Goal: Information Seeking & Learning: Learn about a topic

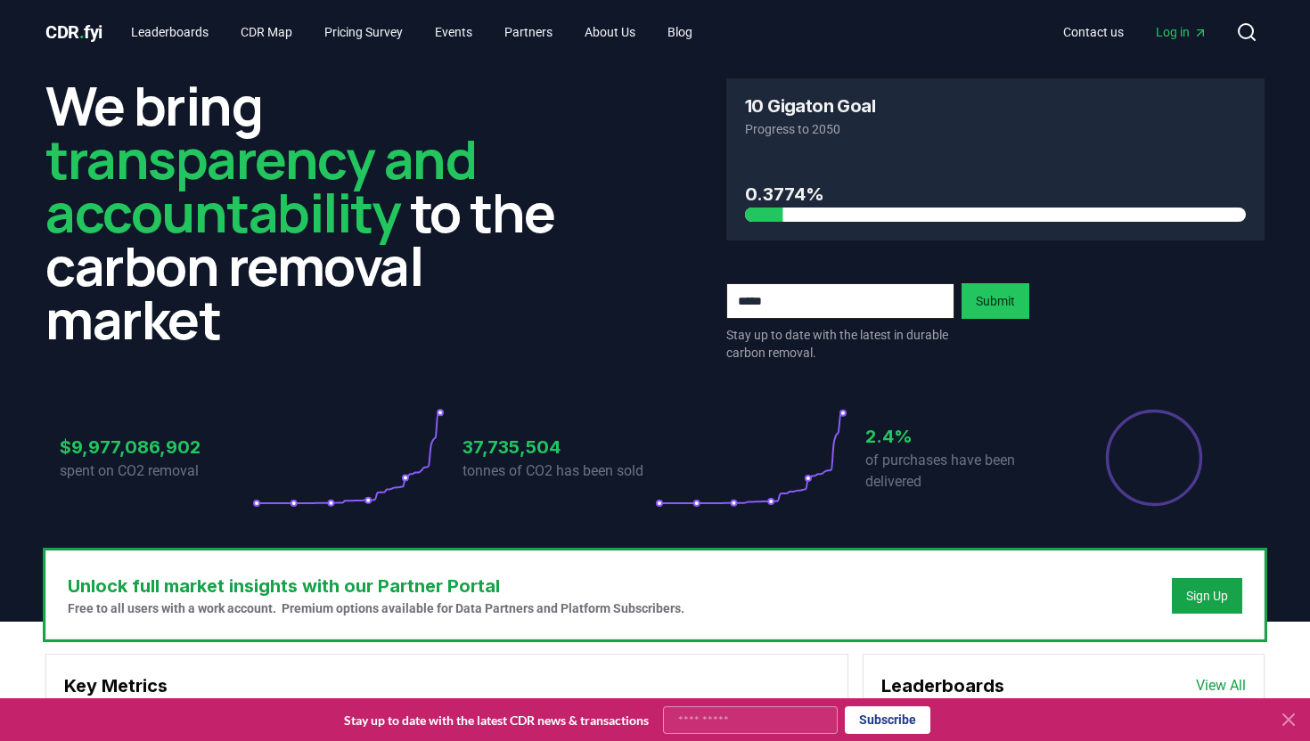
click at [828, 470] on icon at bounding box center [751, 458] width 192 height 100
click at [806, 488] on icon at bounding box center [751, 458] width 184 height 90
click at [192, 35] on link "Leaderboards" at bounding box center [170, 32] width 106 height 32
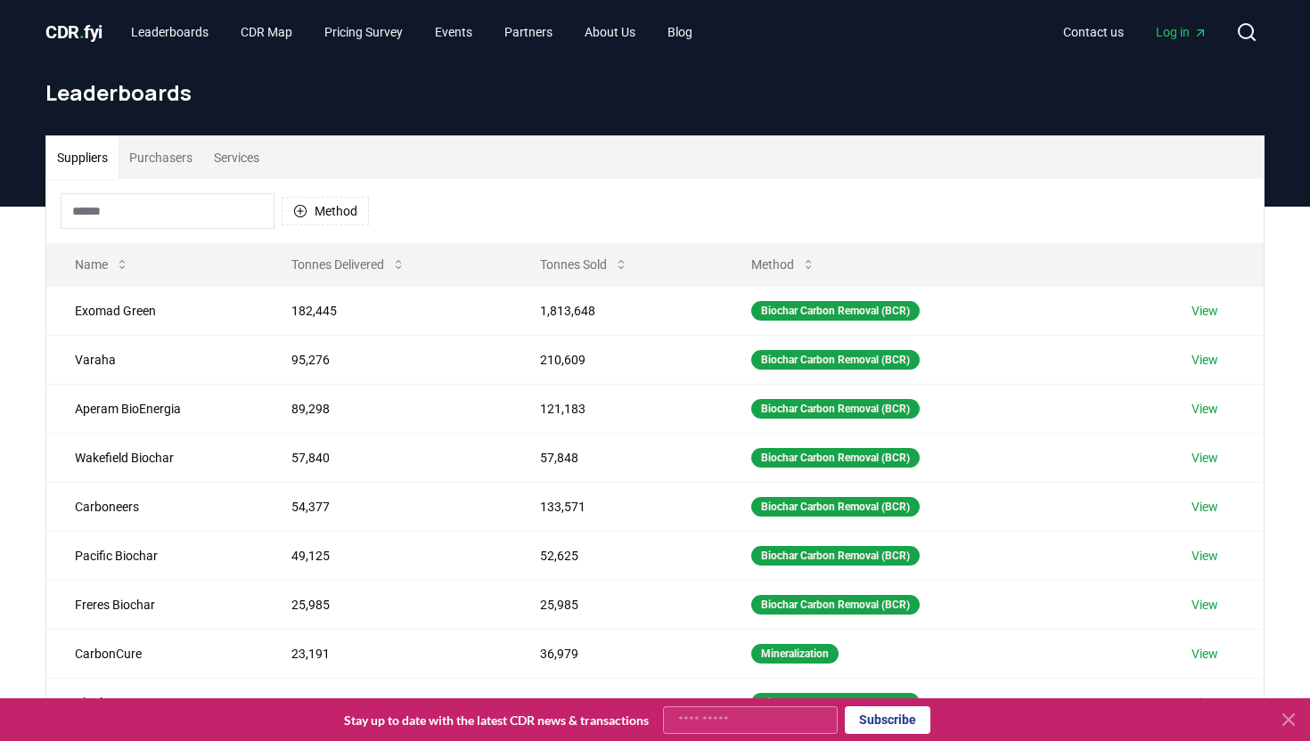
click at [184, 159] on button "Purchasers" at bounding box center [161, 157] width 85 height 43
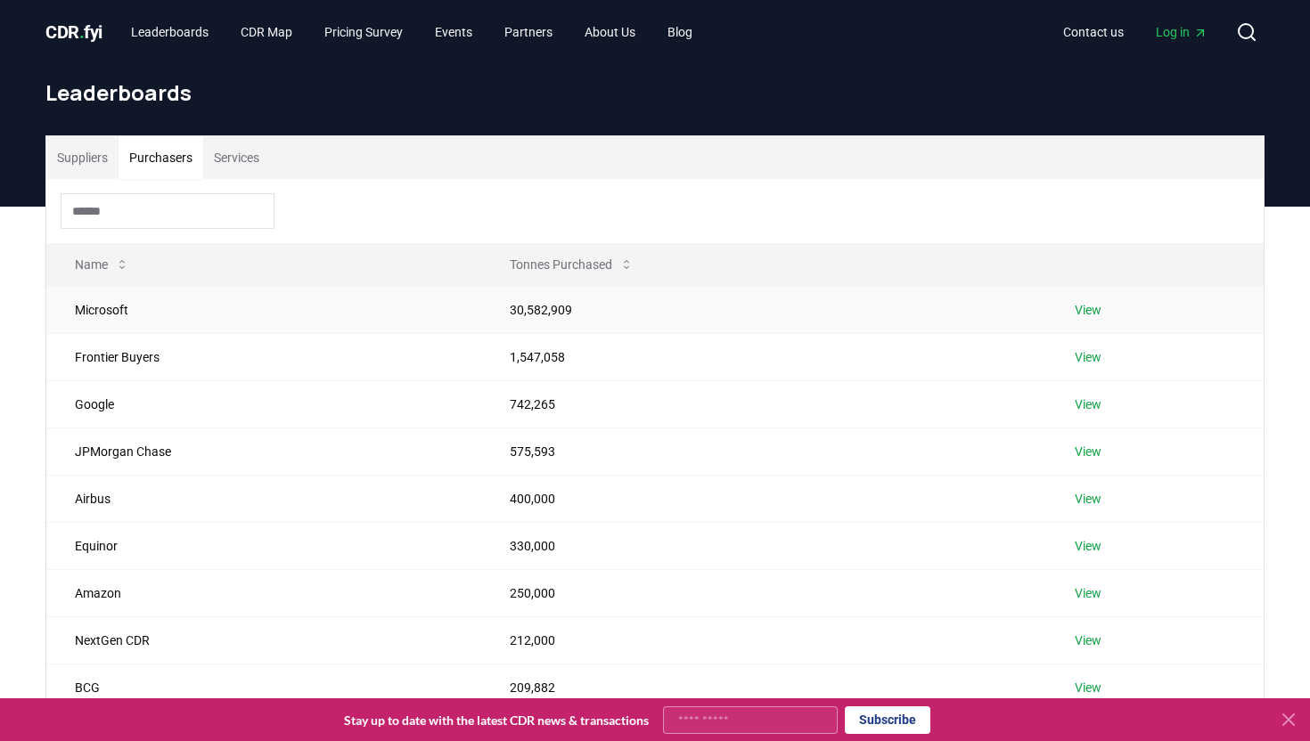
click at [1085, 306] on link "View" at bounding box center [1088, 310] width 27 height 18
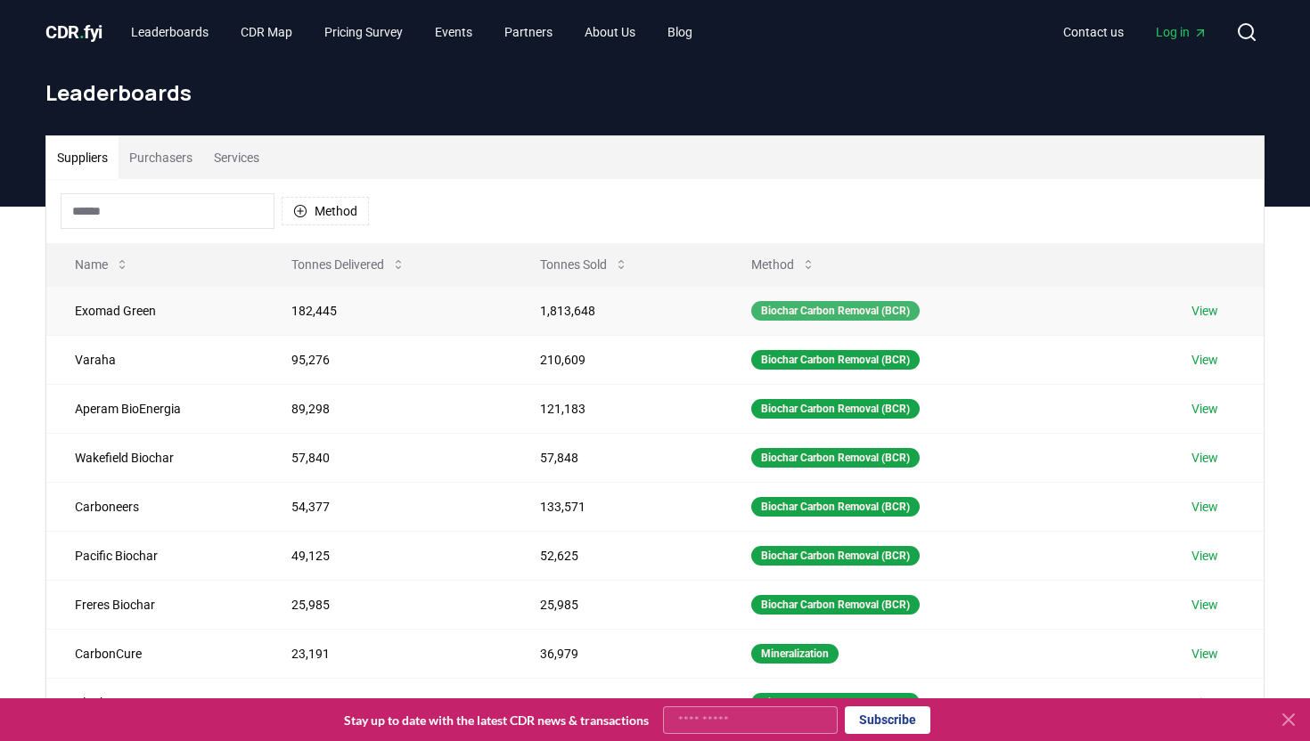
click at [825, 313] on div "Biochar Carbon Removal (BCR)" at bounding box center [835, 311] width 168 height 20
click at [252, 157] on button "Services" at bounding box center [236, 157] width 67 height 43
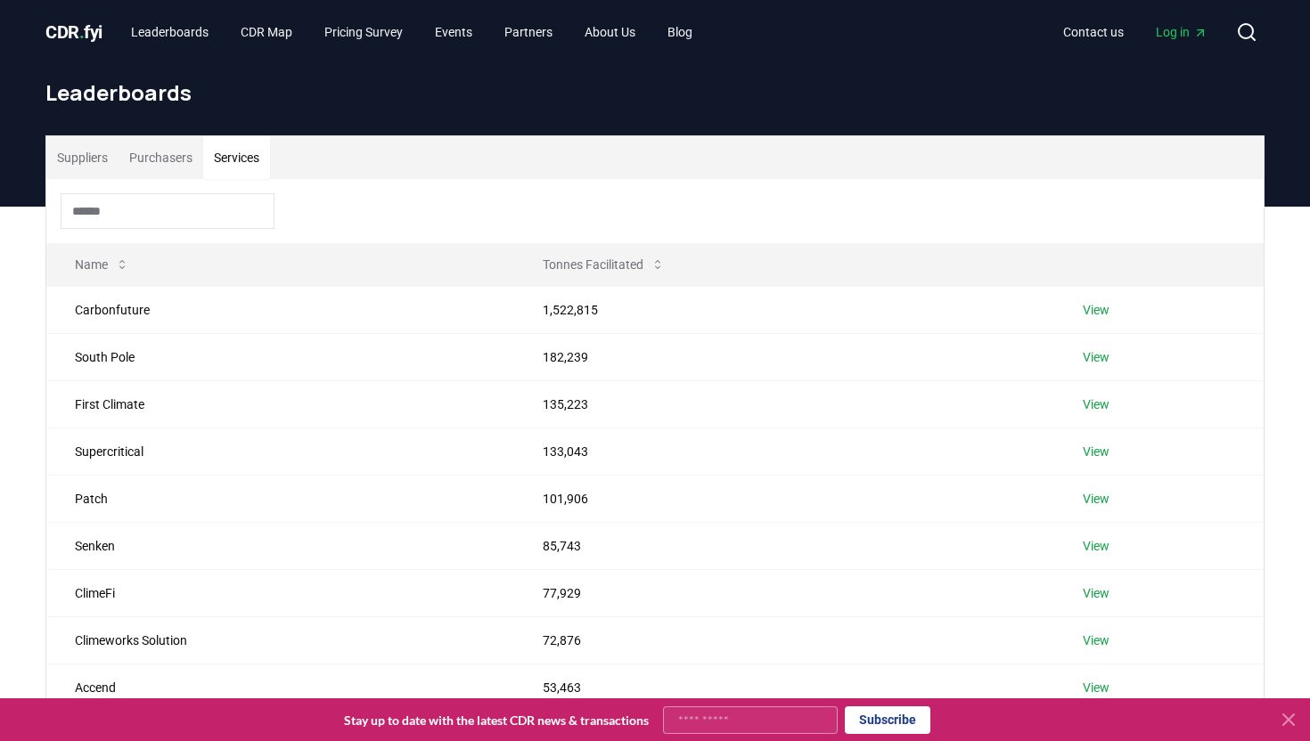
click at [148, 202] on input at bounding box center [168, 211] width 214 height 36
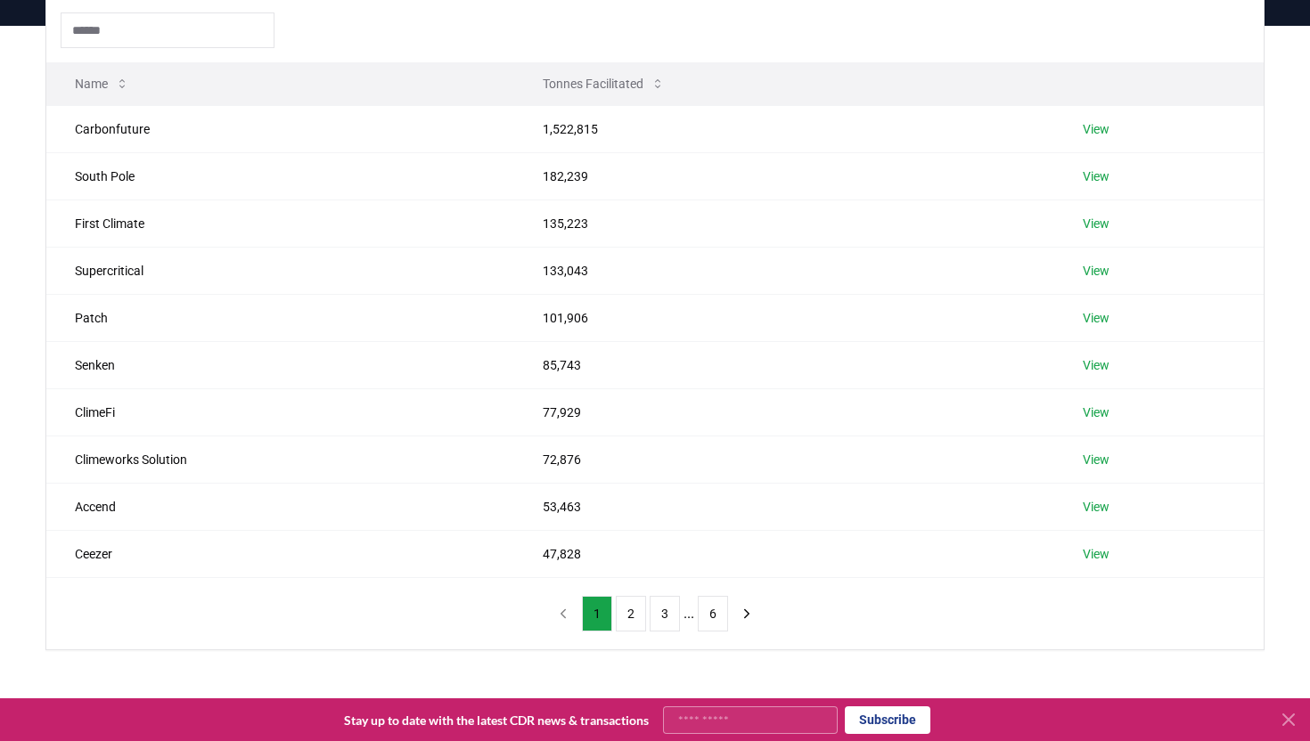
scroll to position [180, 0]
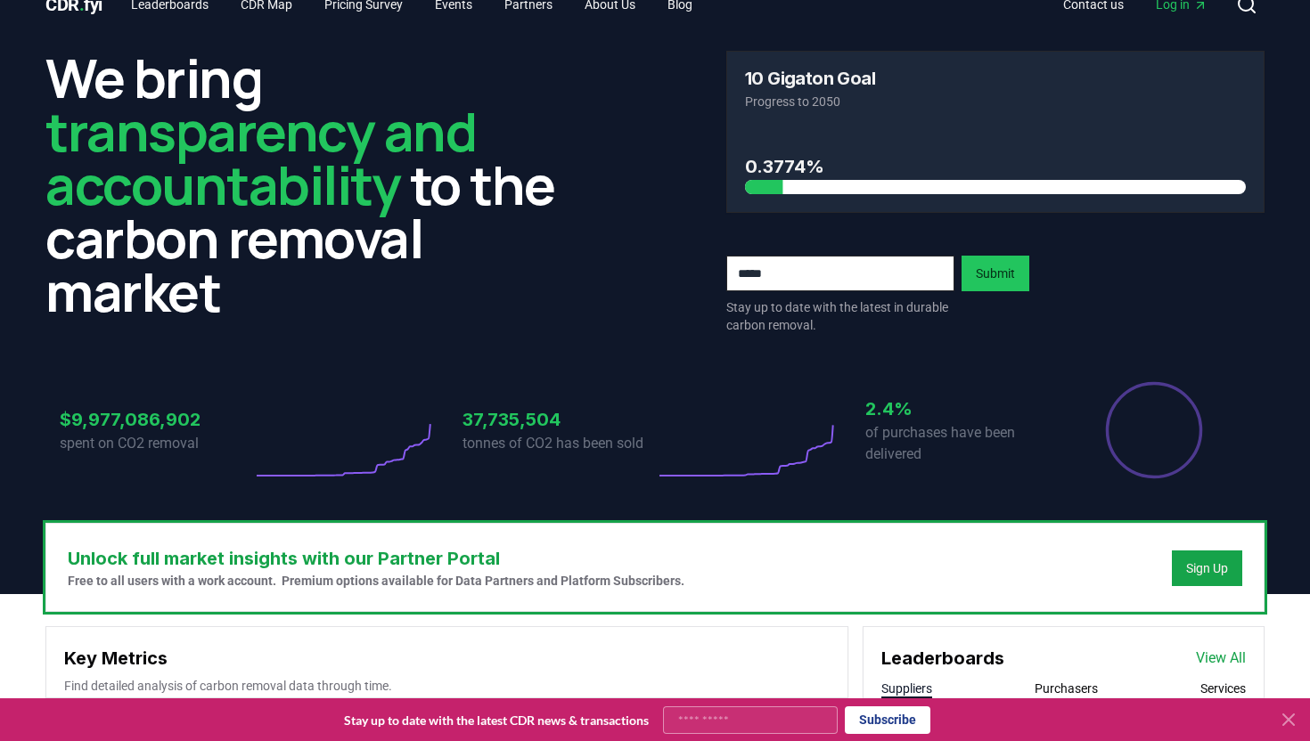
scroll to position [35, 0]
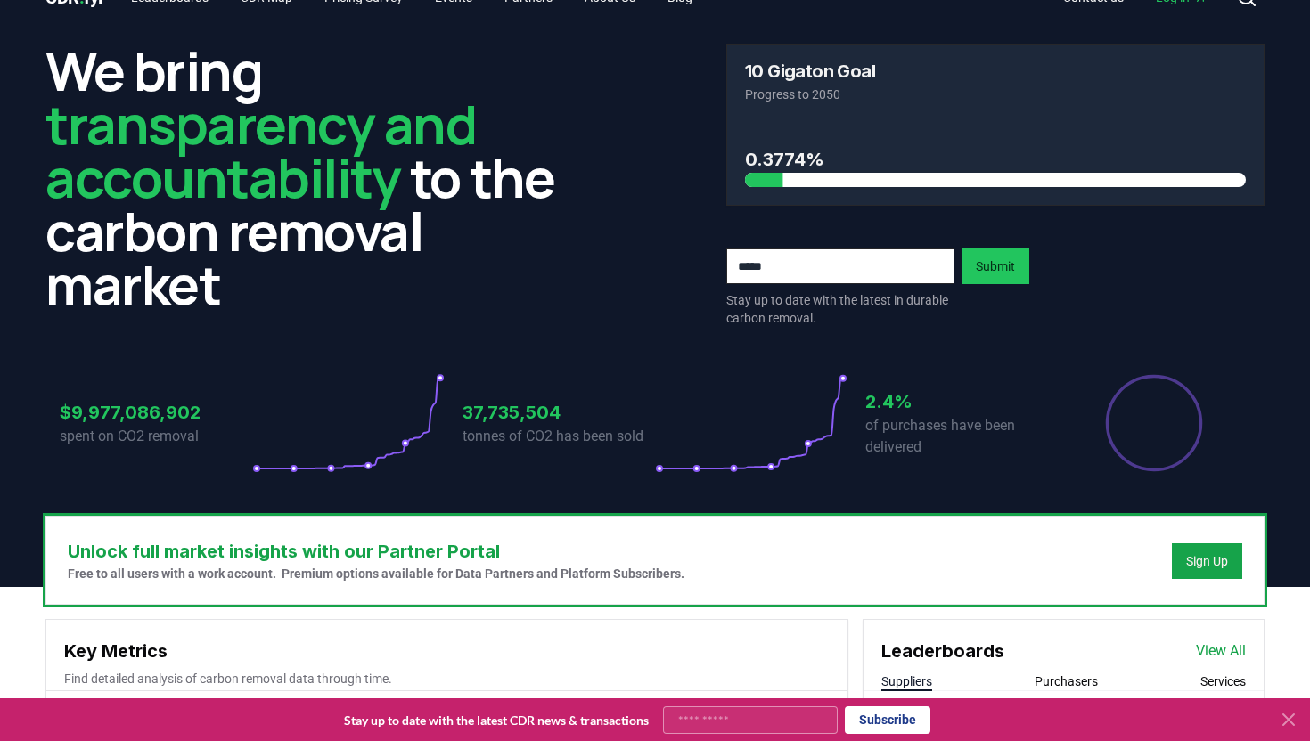
click at [374, 473] on div "$9,977,086,902 spent on CO2 removal 37,735,504 tonnes of CO2 has been sold 2.4%…" at bounding box center [654, 413] width 1219 height 150
click at [359, 464] on icon at bounding box center [348, 423] width 192 height 100
click at [369, 464] on circle at bounding box center [367, 465] width 5 height 5
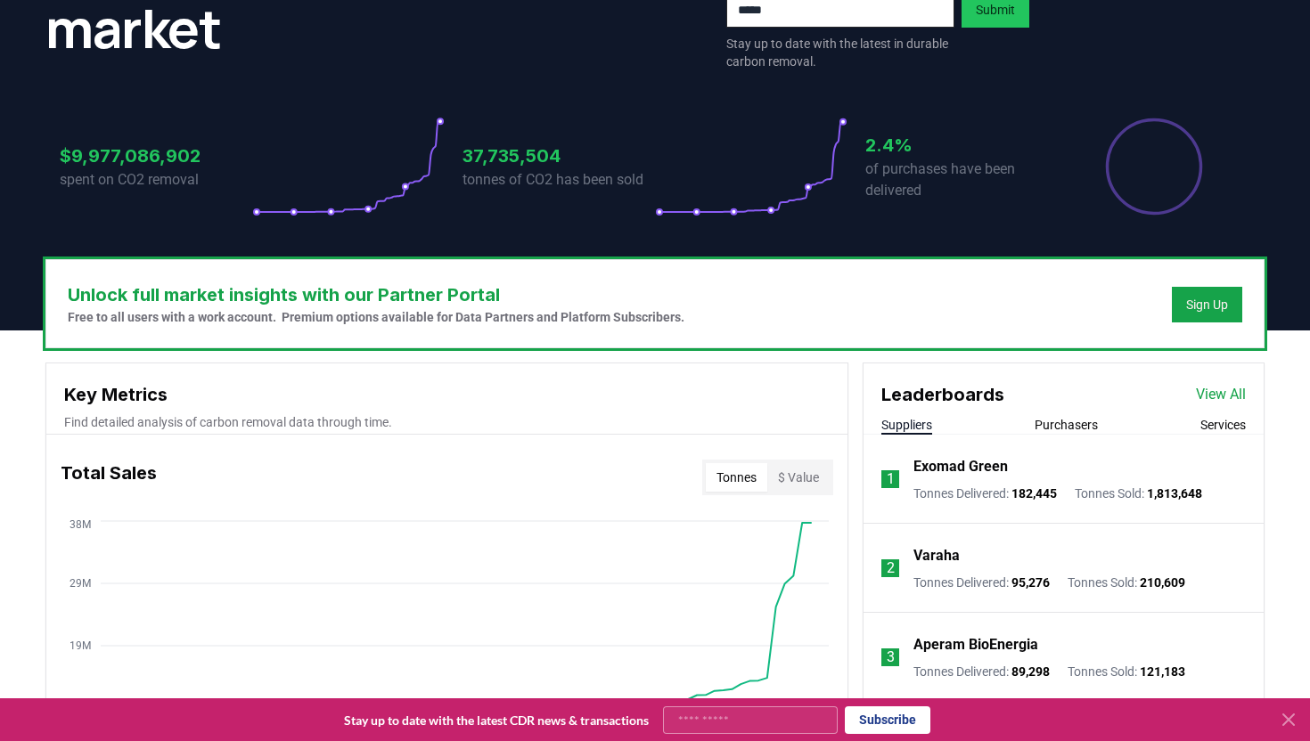
scroll to position [527, 0]
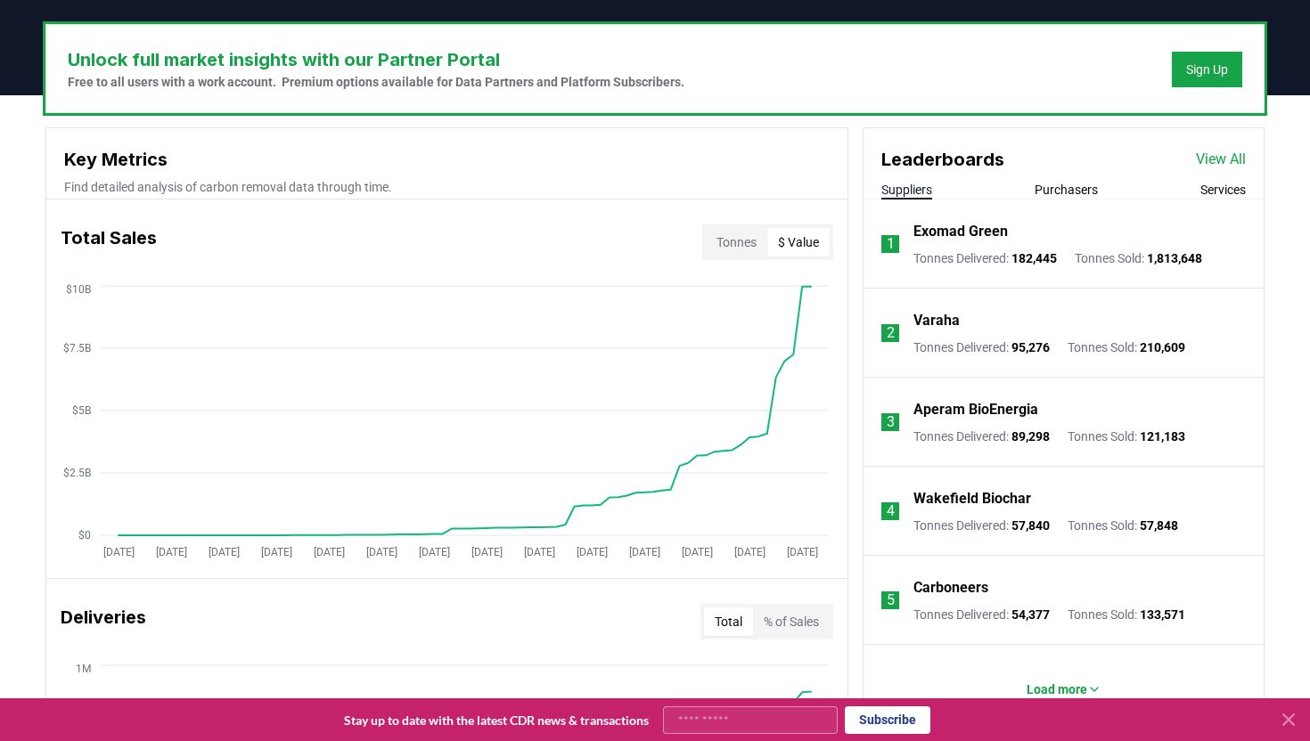
click at [794, 253] on button "$ Value" at bounding box center [798, 242] width 62 height 29
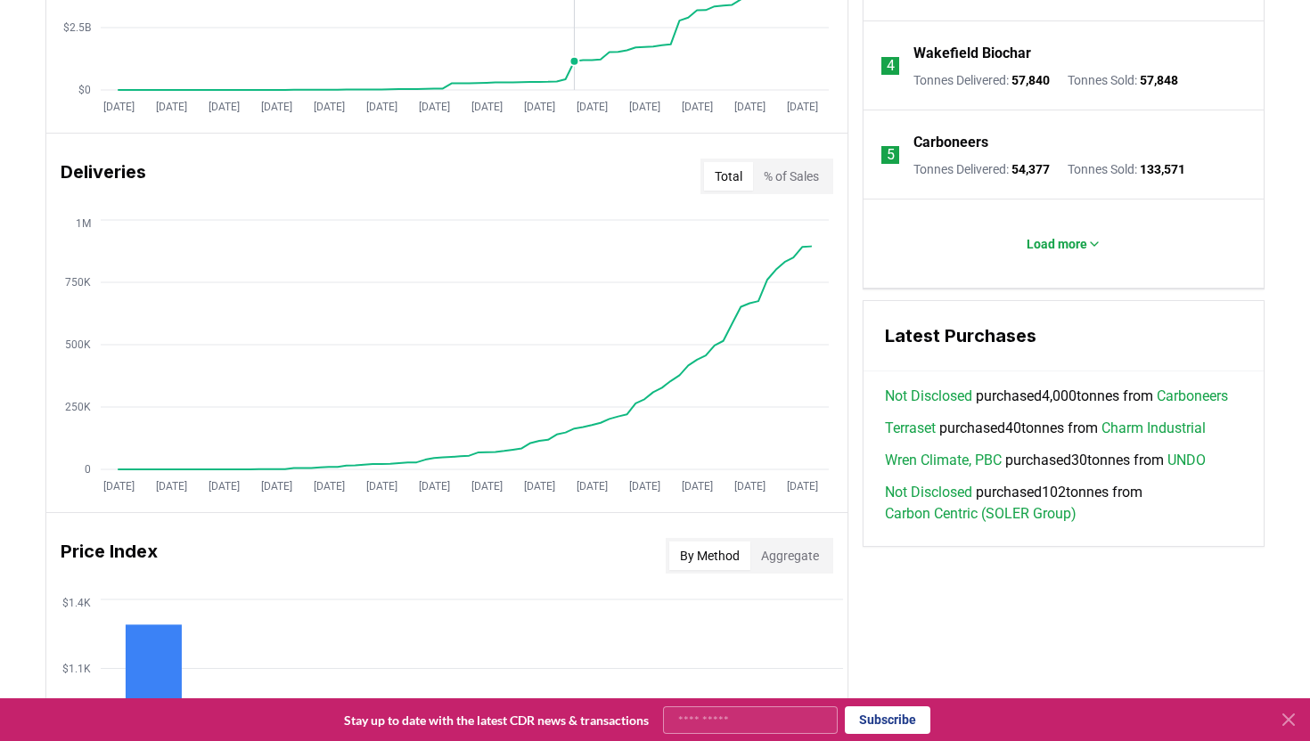
scroll to position [1012, 0]
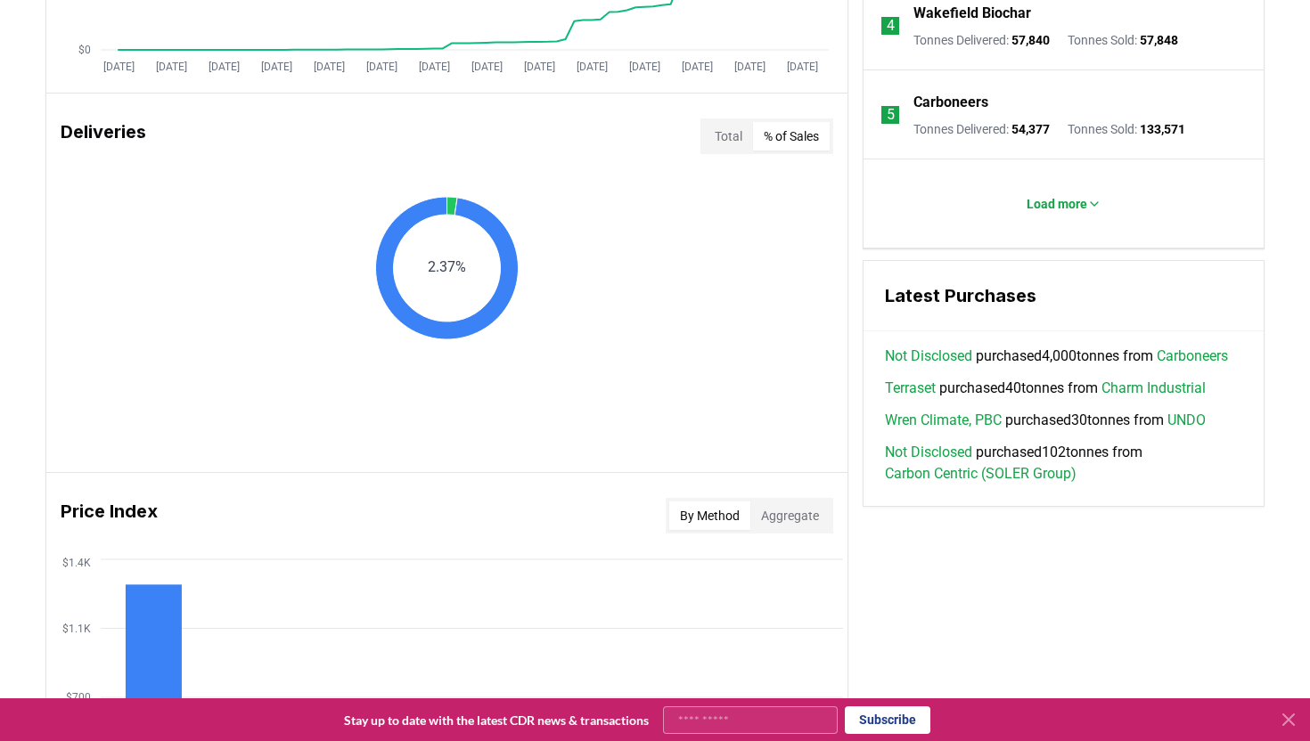
click at [790, 143] on button "% of Sales" at bounding box center [791, 136] width 77 height 29
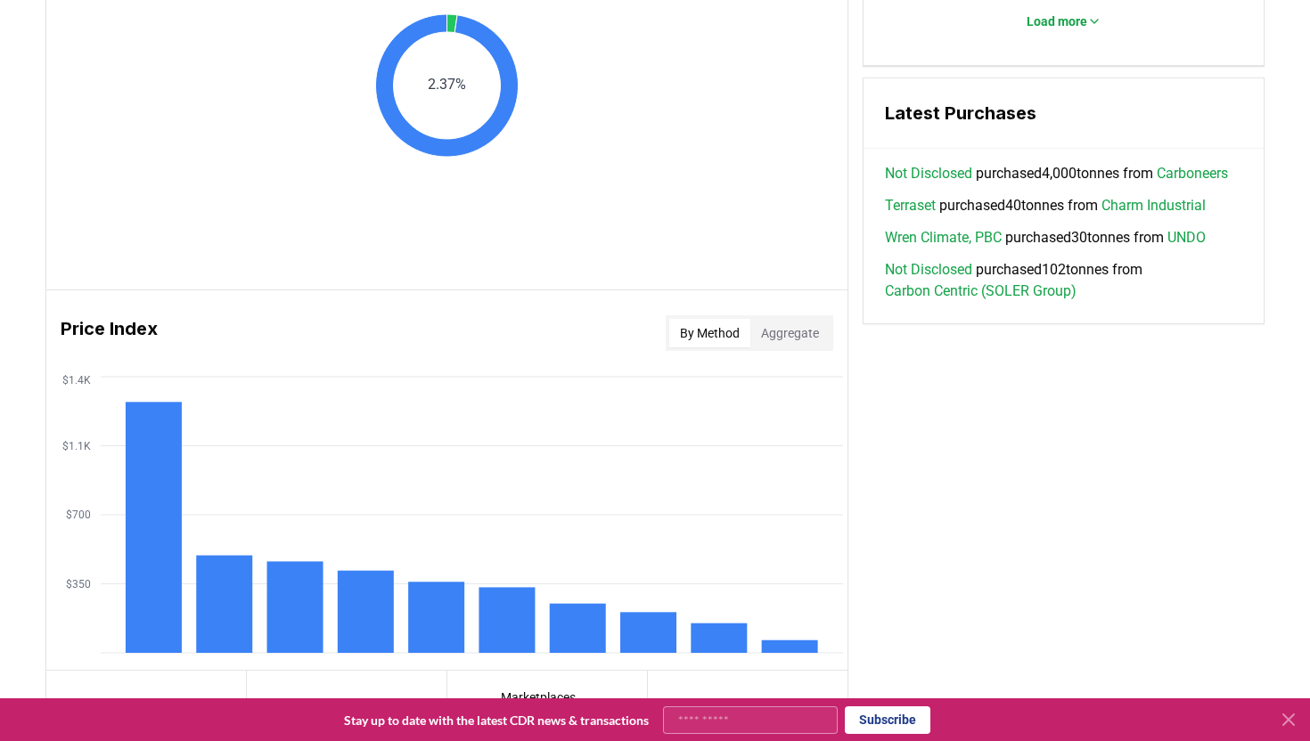
scroll to position [1359, 0]
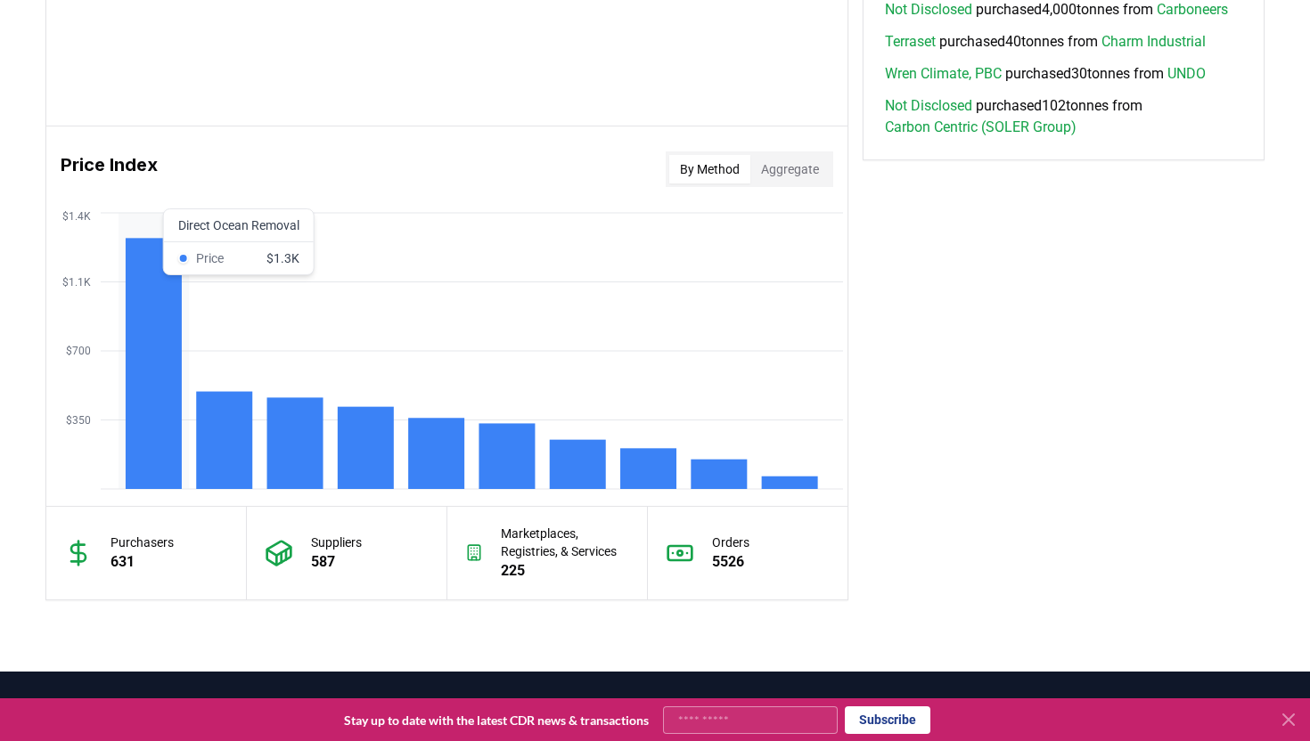
click at [168, 315] on rect at bounding box center [154, 363] width 56 height 251
click at [231, 446] on rect at bounding box center [224, 440] width 56 height 97
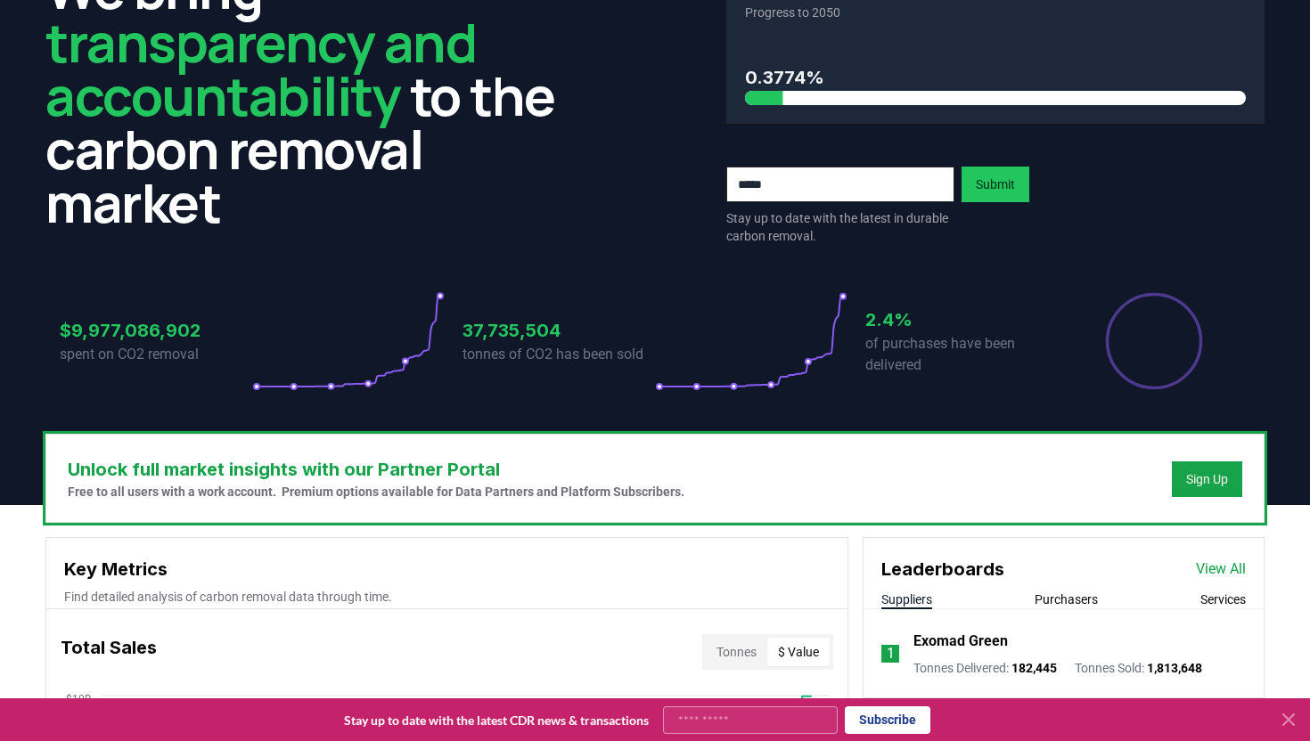
scroll to position [0, 0]
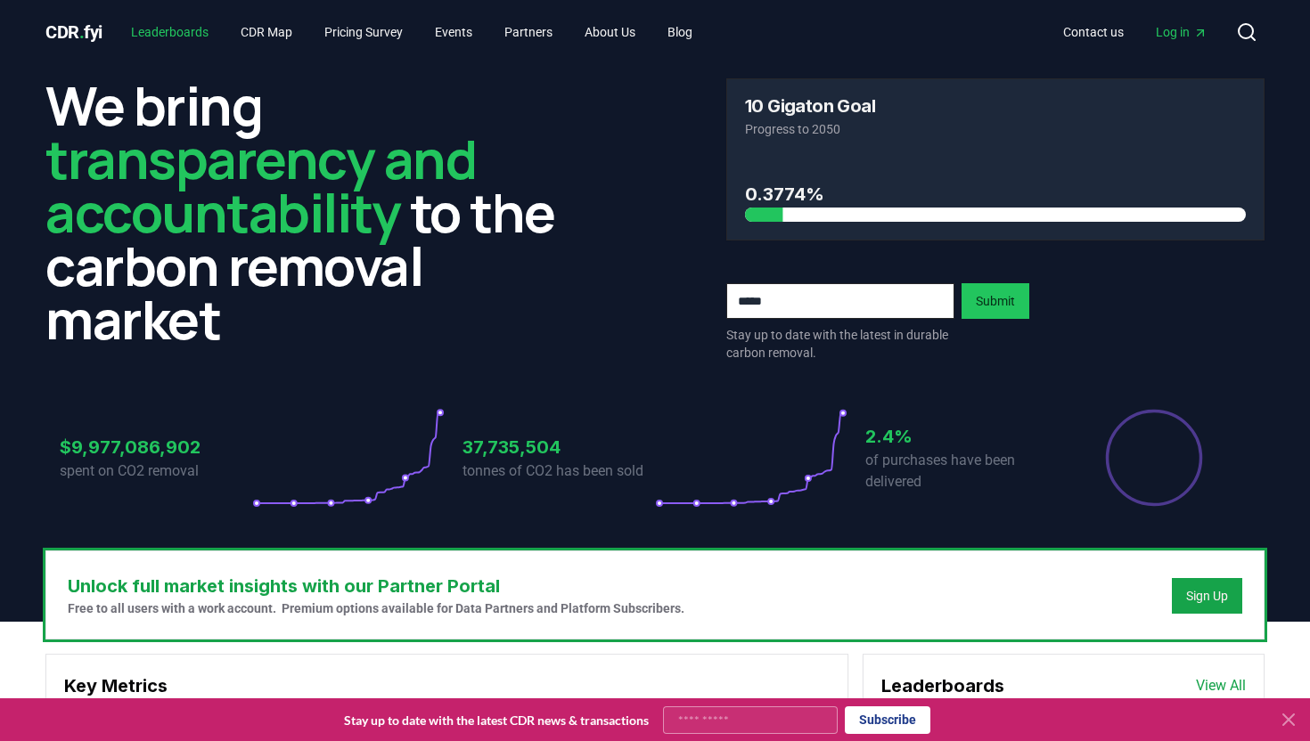
click at [204, 32] on link "Leaderboards" at bounding box center [170, 32] width 106 height 32
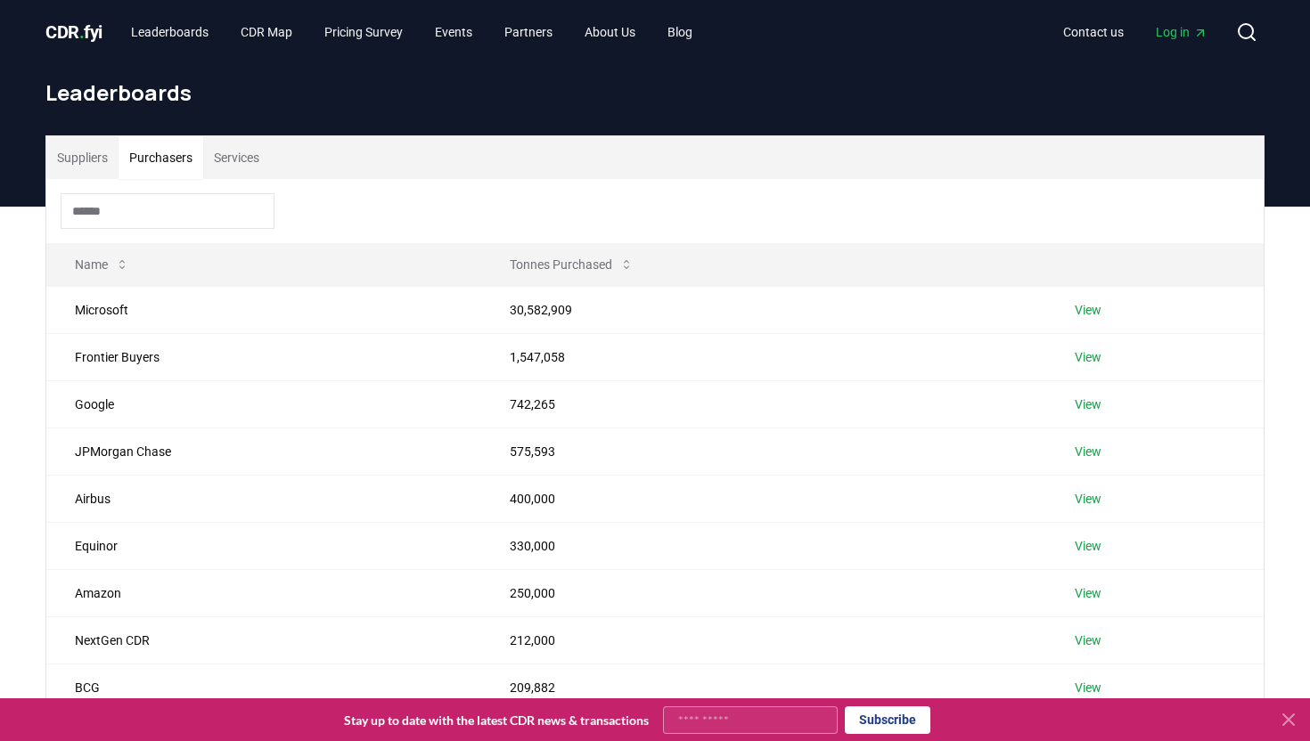
click at [151, 164] on button "Purchasers" at bounding box center [161, 157] width 85 height 43
click at [282, 28] on link "CDR Map" at bounding box center [266, 32] width 80 height 32
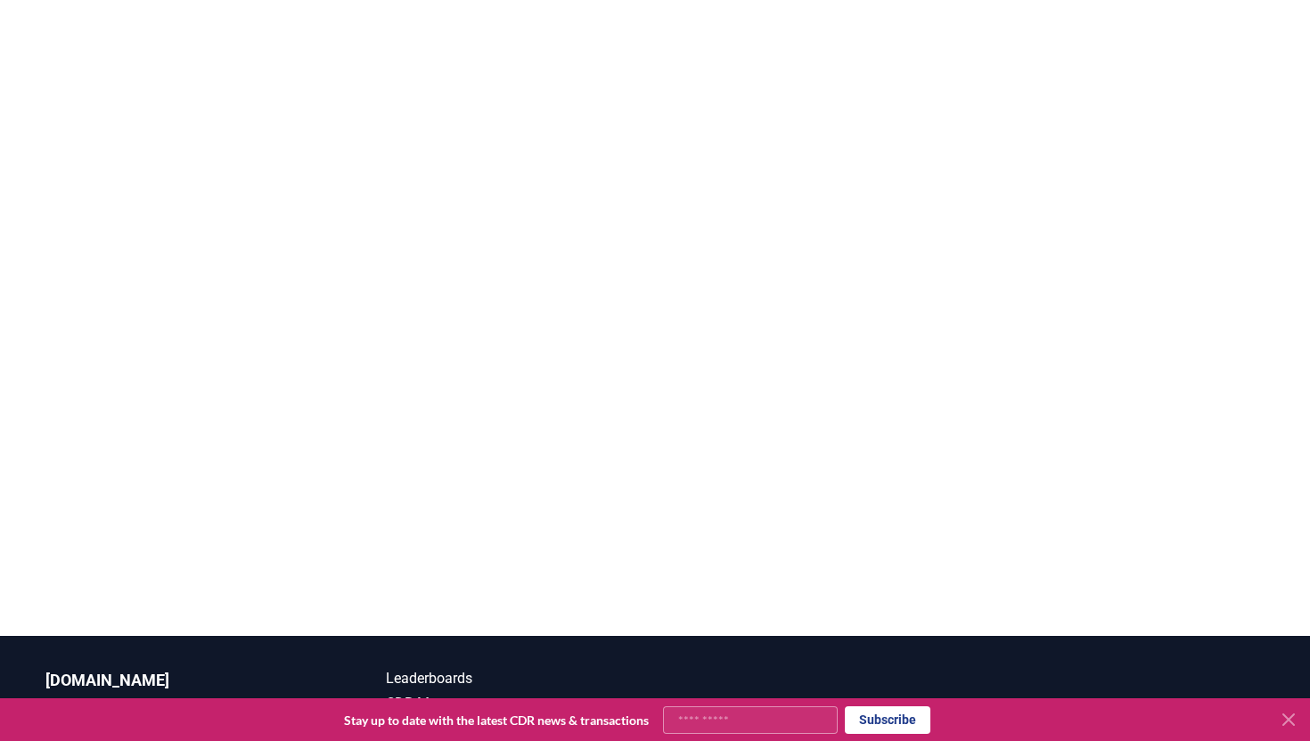
scroll to position [358, 0]
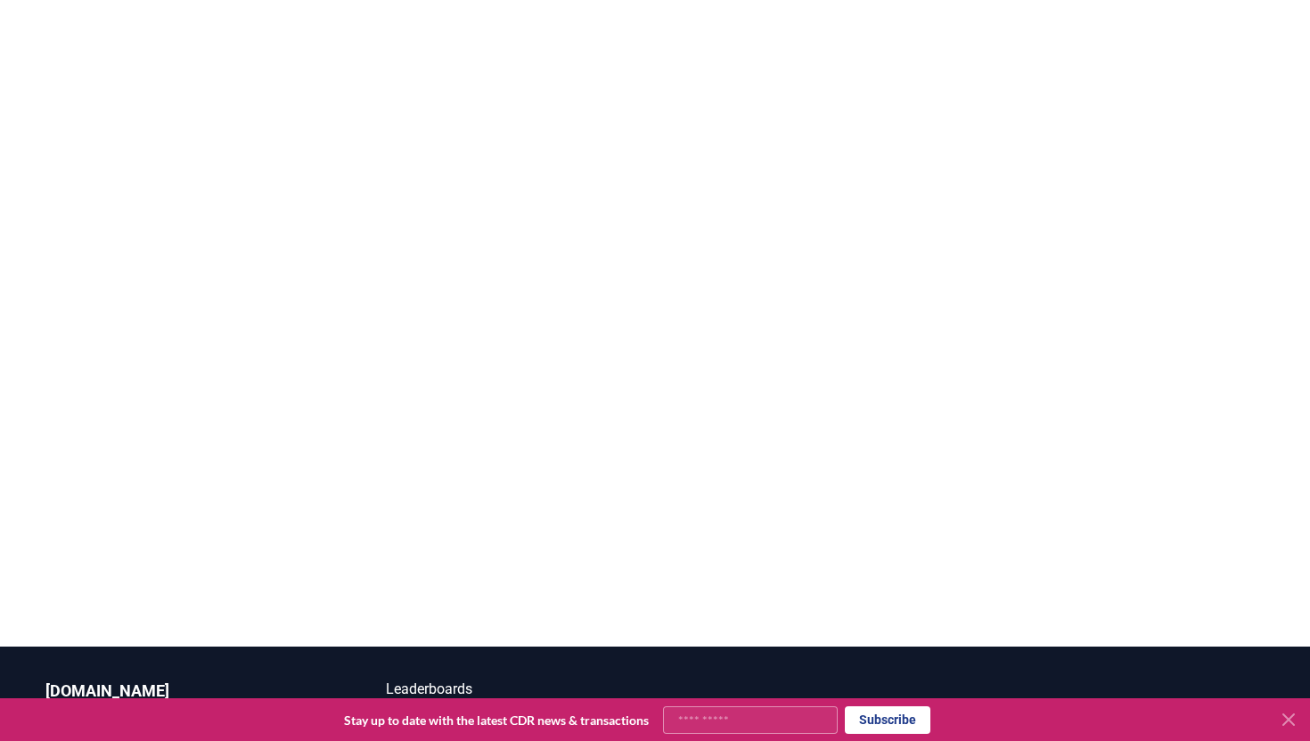
click at [1294, 237] on div at bounding box center [655, 276] width 1310 height 741
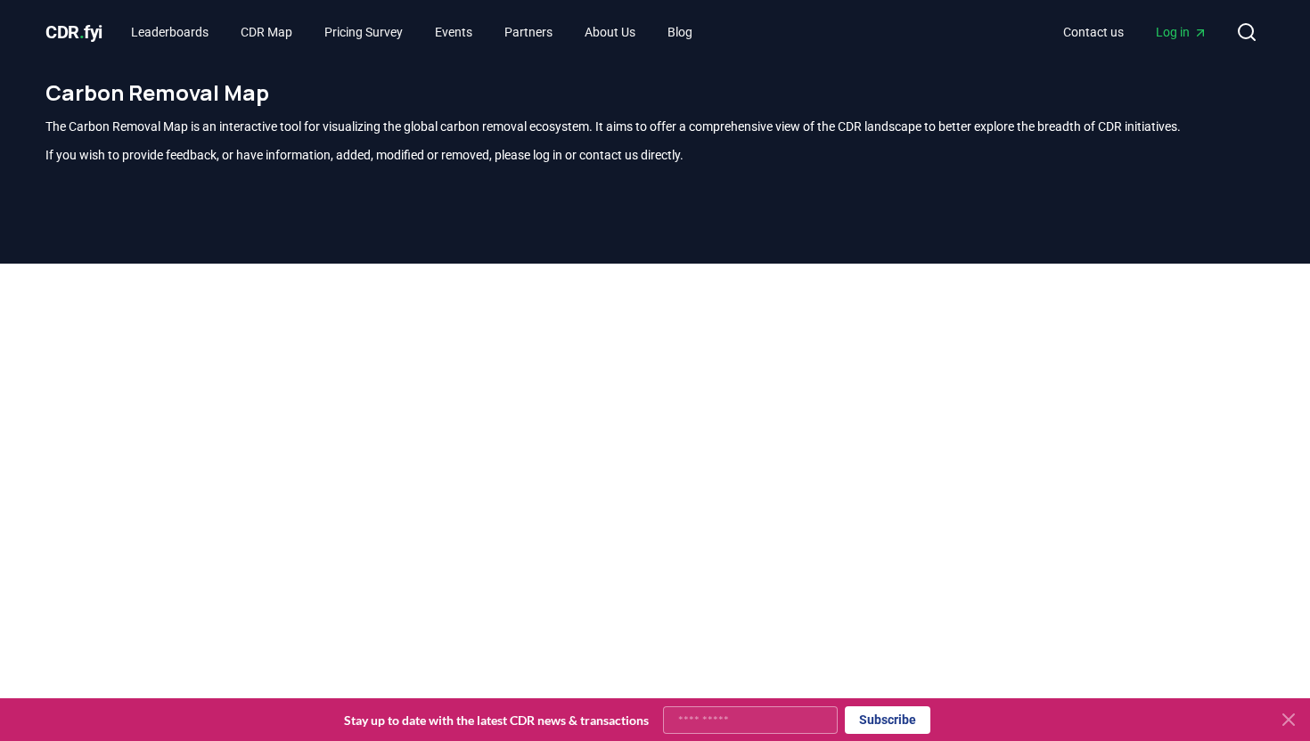
scroll to position [0, 0]
